Goal: Task Accomplishment & Management: Manage account settings

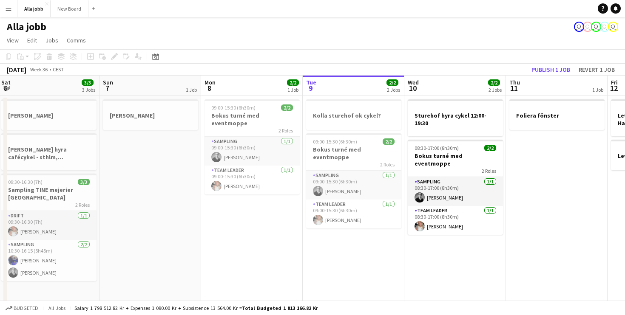
click at [247, 95] on app-board-header-date "Mon 8 2/2 1 Job" at bounding box center [252, 86] width 102 height 20
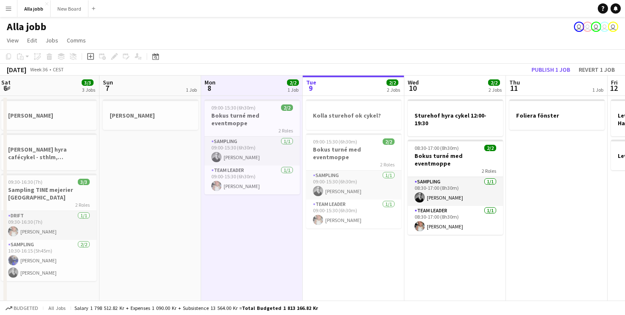
click at [390, 95] on div "2/2 2 Jobs" at bounding box center [393, 87] width 14 height 17
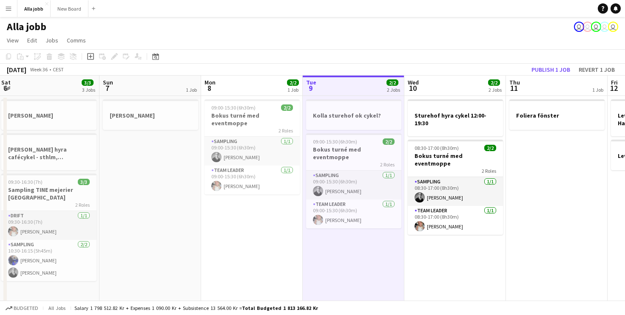
click at [230, 82] on app-board-header-date "Mon 8 2/2 1 Job" at bounding box center [252, 86] width 102 height 20
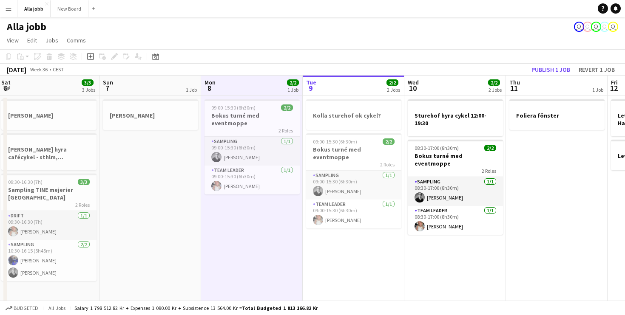
click at [275, 42] on app-page-menu "View Day view expanded Day view collapsed Month view Date picker Jump to [DATE]…" at bounding box center [312, 41] width 625 height 16
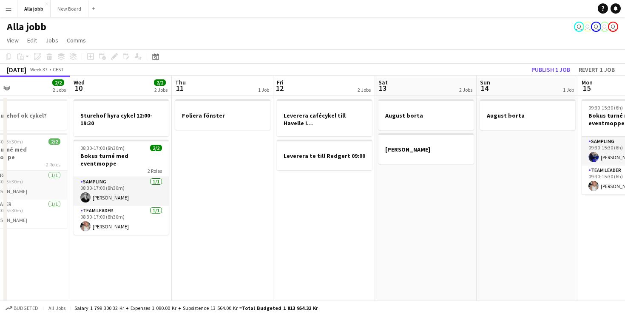
scroll to position [0, 209]
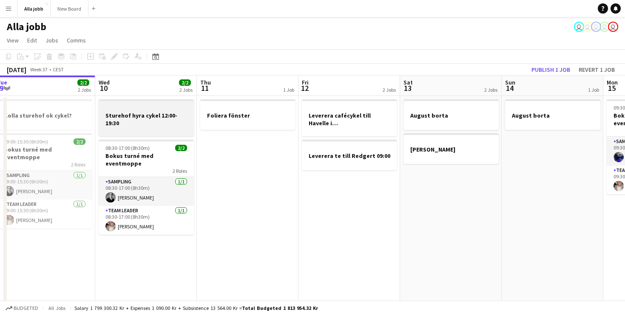
click at [138, 123] on h3 "Sturehof hyra cykel 12:00-19:30" at bounding box center [146, 119] width 95 height 15
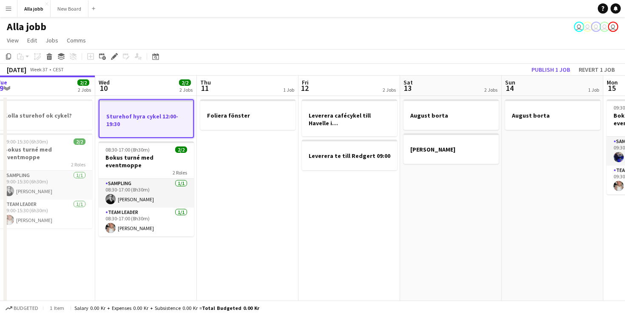
click at [261, 185] on app-date-cell "Foliera fönster" at bounding box center [248, 247] width 102 height 303
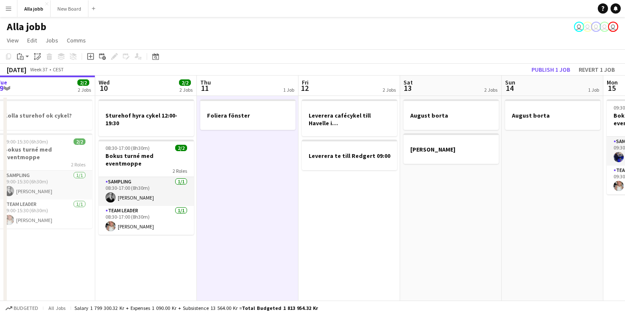
click at [332, 206] on app-date-cell "Leverera cafécykel till Havelle i Nacka Leverera te till Redgert 09:00" at bounding box center [349, 247] width 102 height 303
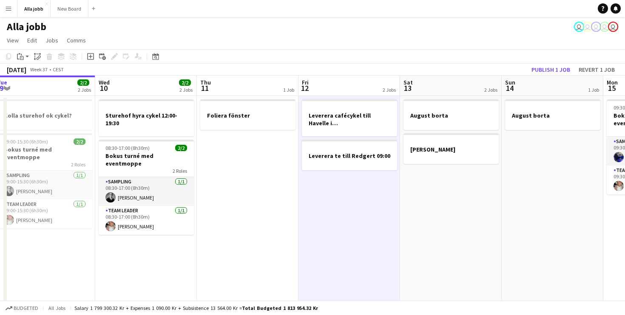
click at [290, 214] on app-date-cell "Foliera fönster" at bounding box center [248, 247] width 102 height 303
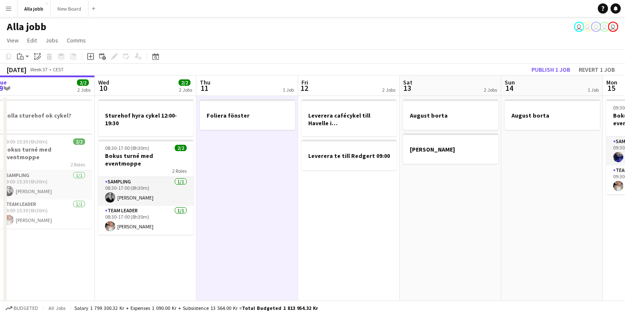
click at [175, 255] on app-date-cell "Sturehof hyra cykel 12:00-19:30 08:30-17:00 (8h30m) 2/2 Bokus turné med eventmo…" at bounding box center [146, 247] width 102 height 303
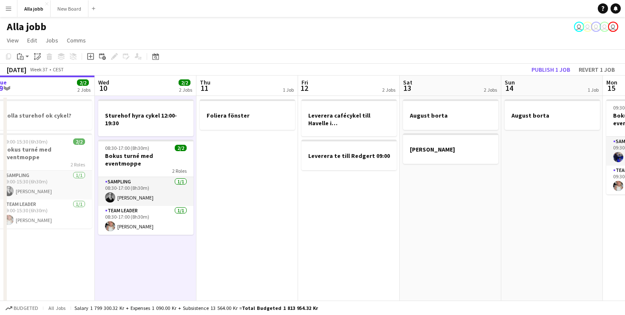
click at [224, 253] on app-date-cell "Foliera fönster" at bounding box center [247, 247] width 102 height 303
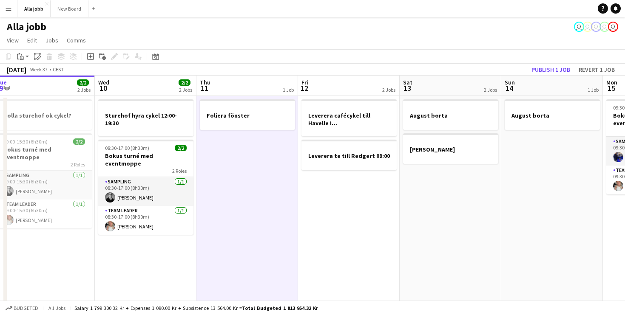
click at [351, 246] on app-date-cell "Leverera cafécykel till Havelle i Nacka Leverera te till Redgert 09:00" at bounding box center [349, 247] width 102 height 303
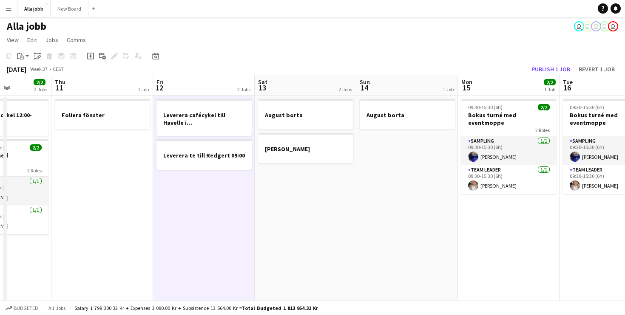
scroll to position [0, 253]
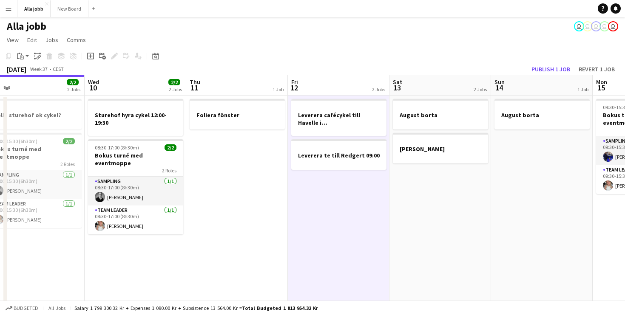
click at [239, 222] on app-date-cell "Foliera fönster" at bounding box center [237, 247] width 102 height 303
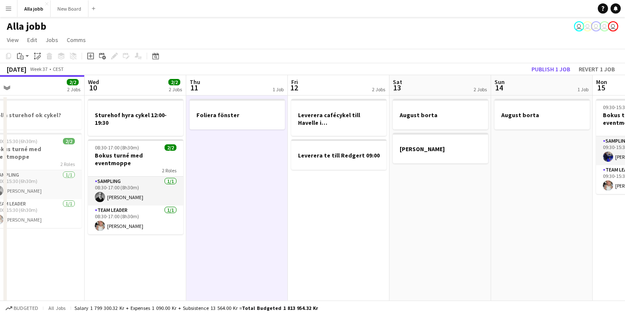
click at [317, 240] on app-date-cell "Leverera cafécykel till Havelle i Nacka Leverera te till Redgert 09:00" at bounding box center [339, 247] width 102 height 303
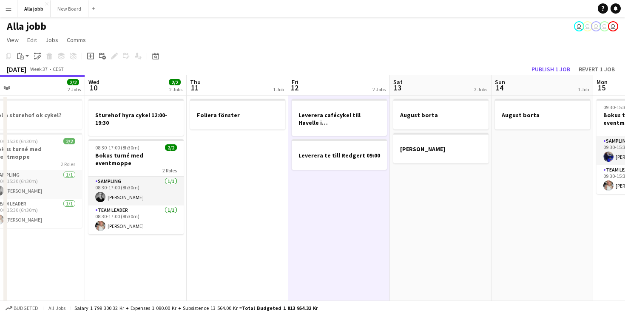
click at [204, 260] on app-date-cell "Foliera fönster" at bounding box center [238, 247] width 102 height 303
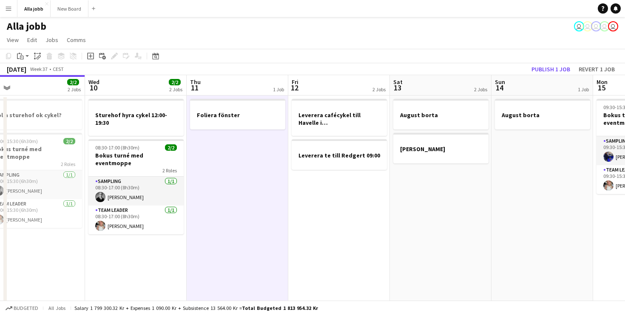
click at [142, 264] on app-date-cell "Sturehof hyra cykel 12:00-19:30 08:30-17:00 (8h30m) 2/2 Bokus turné med eventmo…" at bounding box center [136, 247] width 102 height 303
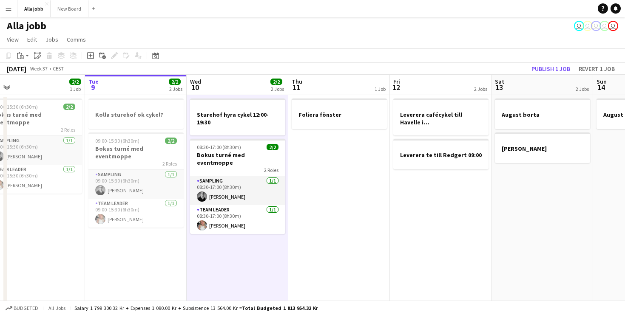
click at [142, 264] on app-date-cell "Kolla sturehof ok cykel? 09:00-15:30 (6h30m) 2/2 Bokus turné med eventmoppe 2 R…" at bounding box center [136, 246] width 102 height 303
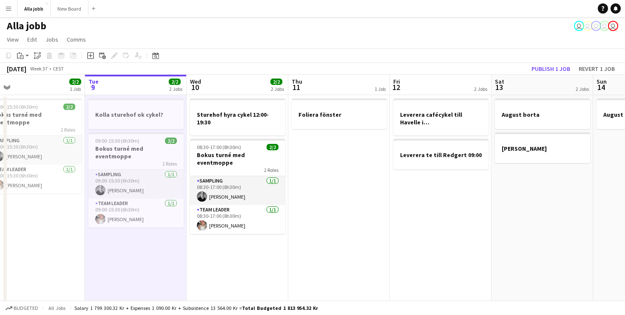
click at [244, 285] on app-date-cell "Sturehof hyra cykel 12:00-19:30 08:30-17:00 (8h30m) 2/2 Bokus turné med eventmo…" at bounding box center [238, 246] width 102 height 303
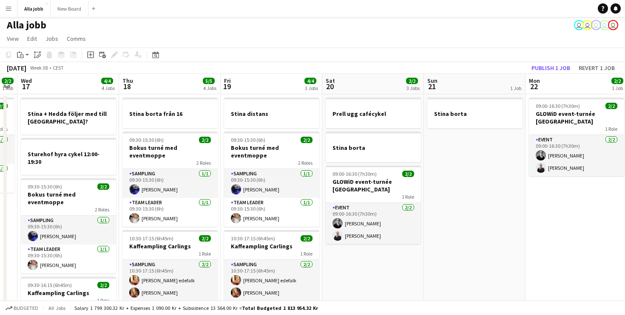
scroll to position [0, 300]
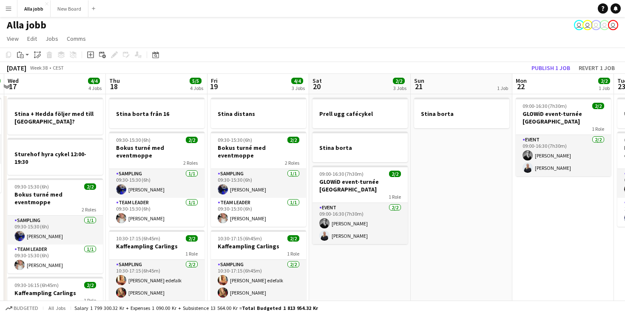
click at [373, 286] on app-date-cell "Prell ugg cafécykel Stina borta 09:00-16:30 (7h30m) 2/2 GLOWiD event-turnée [GE…" at bounding box center [360, 245] width 102 height 303
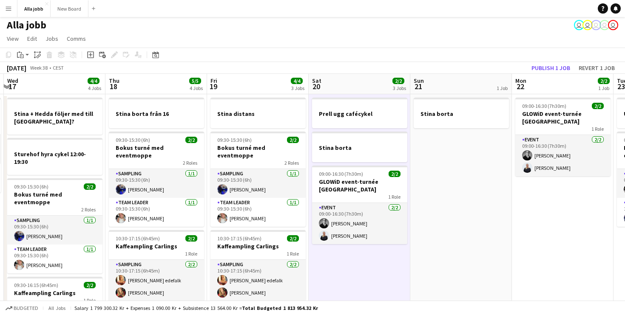
click at [461, 246] on app-date-cell "Stina borta" at bounding box center [461, 245] width 102 height 303
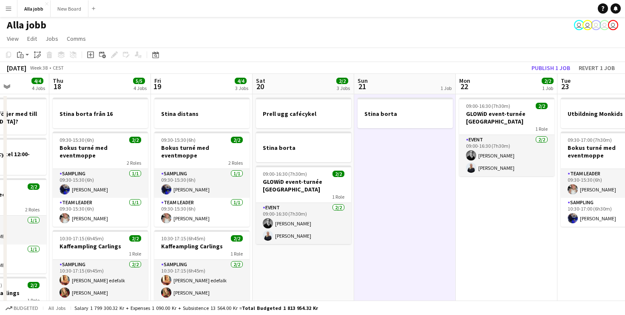
scroll to position [0, 356]
click at [486, 245] on app-date-cell "09:00-16:30 (7h30m) 2/2 GLOWiD event-turnée [GEOGRAPHIC_DATA] 1 Role Event [DAT…" at bounding box center [507, 245] width 102 height 303
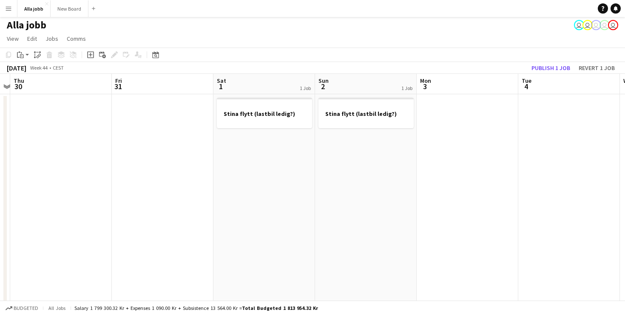
scroll to position [0, 309]
click at [29, 8] on button "Alla jobb Close" at bounding box center [33, 8] width 33 height 17
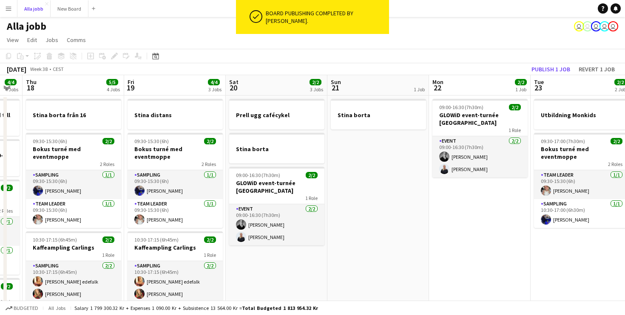
scroll to position [0, 267]
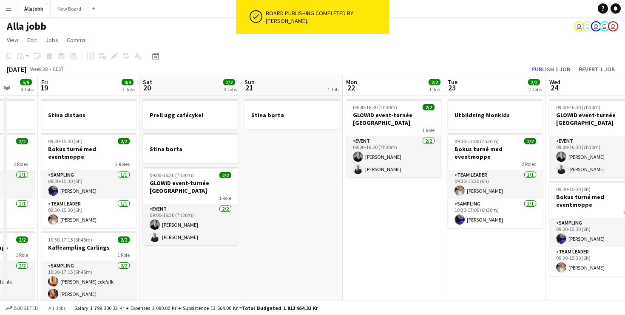
click at [325, 212] on app-date-cell "Stina borta" at bounding box center [292, 247] width 102 height 303
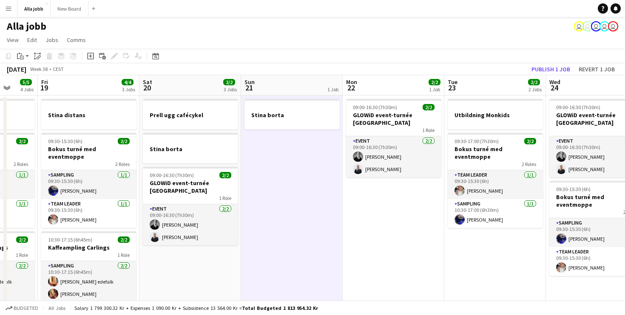
click at [366, 216] on app-date-cell "09:00-16:30 (7h30m) 2/2 GLOWiD event-turnée [GEOGRAPHIC_DATA] 1 Role Event [DAT…" at bounding box center [393, 247] width 102 height 303
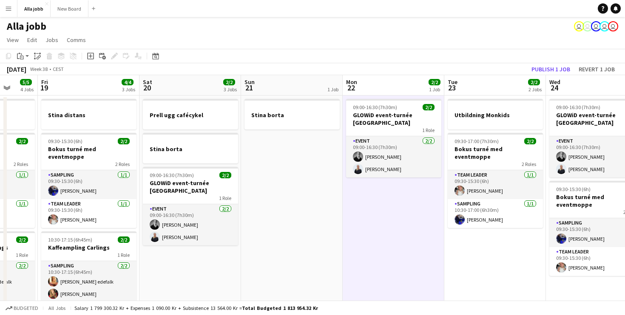
click at [261, 218] on app-date-cell "Stina borta" at bounding box center [292, 247] width 102 height 303
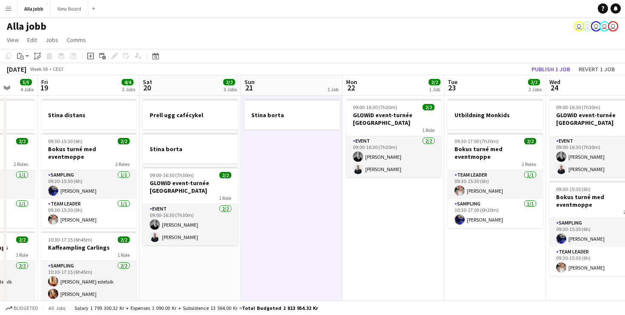
click at [181, 275] on app-date-cell "Prell ugg cafécykel Stina borta 09:00-16:30 (7h30m) 2/2 GLOWiD event-turnée [GE…" at bounding box center [190, 247] width 102 height 303
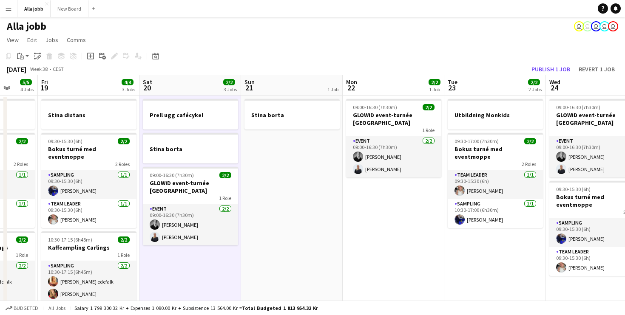
click at [310, 261] on app-date-cell "Stina borta" at bounding box center [292, 247] width 102 height 303
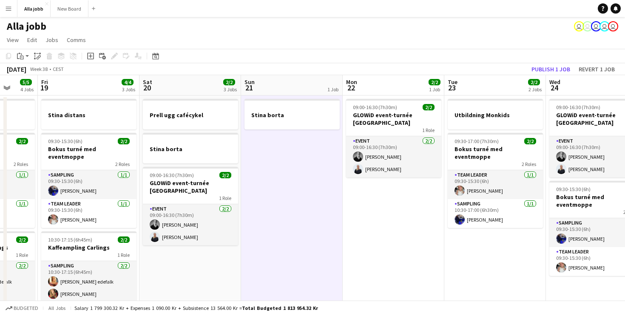
click at [368, 268] on app-date-cell "09:00-16:30 (7h30m) 2/2 GLOWiD event-turnée [GEOGRAPHIC_DATA] 1 Role Event [DAT…" at bounding box center [393, 247] width 102 height 303
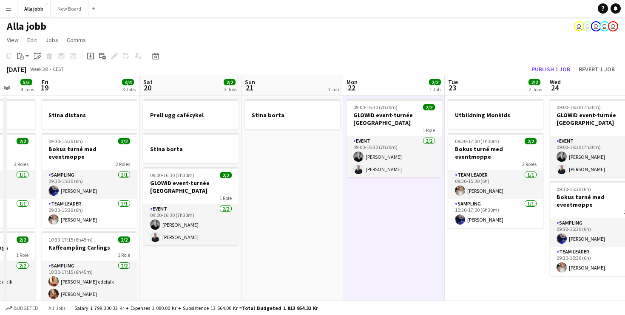
click at [282, 48] on app-page-menu "View Day view expanded Day view collapsed Month view Date picker Jump to [DATE]…" at bounding box center [312, 41] width 625 height 16
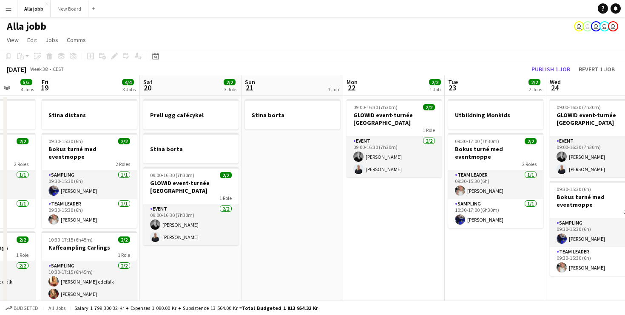
scroll to position [0, 201]
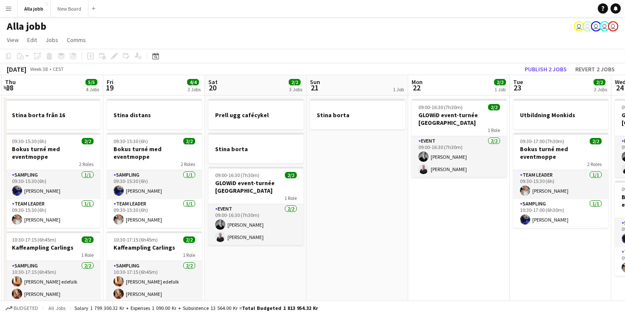
click at [436, 223] on app-date-cell "09:00-16:30 (7h30m) 2/2 GLOWiD event-turnée [GEOGRAPHIC_DATA] 1 Role Event [DAT…" at bounding box center [459, 247] width 102 height 303
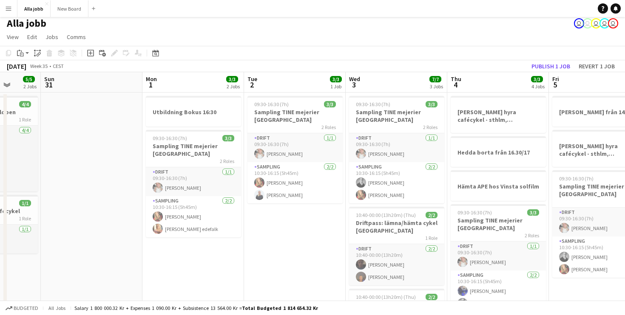
scroll to position [5, 0]
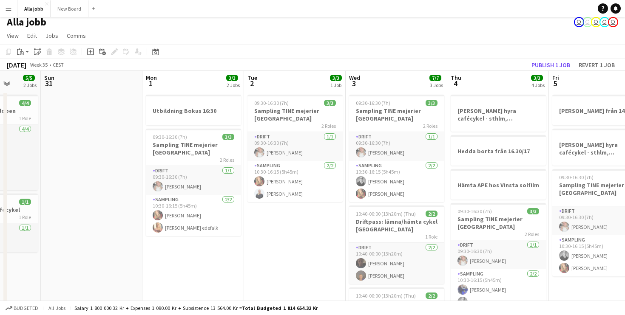
click at [277, 257] on app-date-cell "09:30-16:30 (7h) 3/3 Sampling TINE mejerier Stockholm 2 Roles Drift [DATE] 09:3…" at bounding box center [295, 278] width 102 height 374
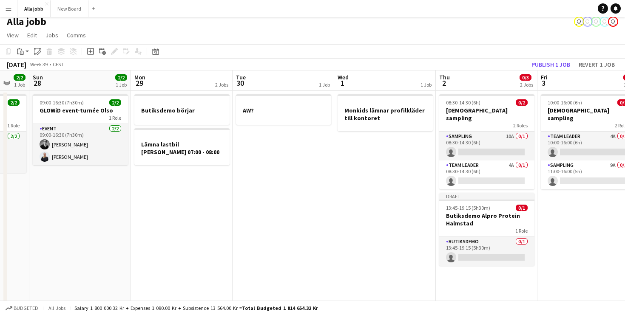
scroll to position [0, 267]
